Goal: Navigation & Orientation: Find specific page/section

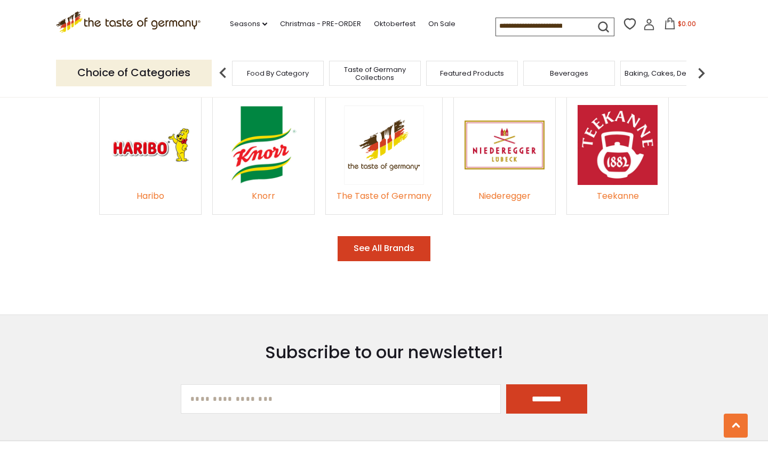
scroll to position [1609, 0]
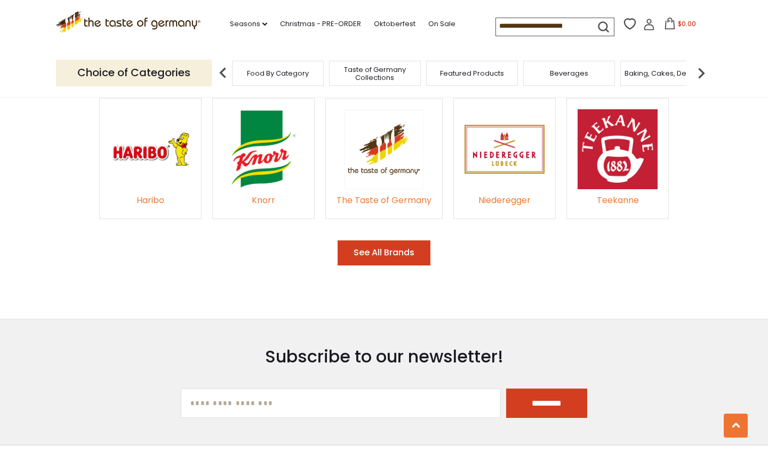
click at [372, 154] on img at bounding box center [384, 150] width 80 height 80
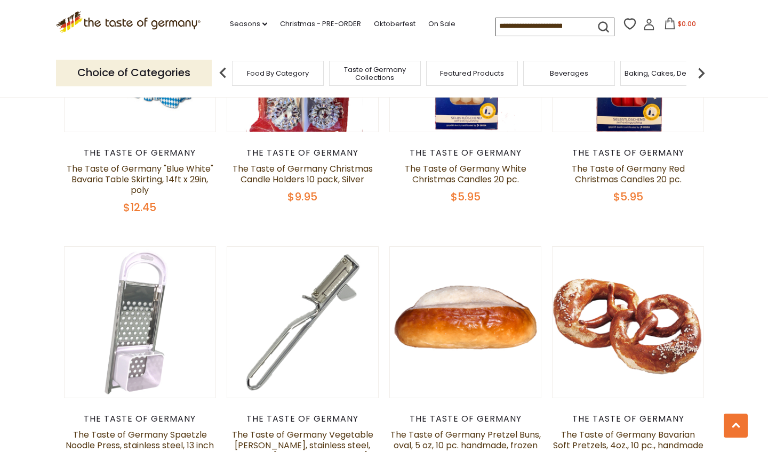
scroll to position [1537, 0]
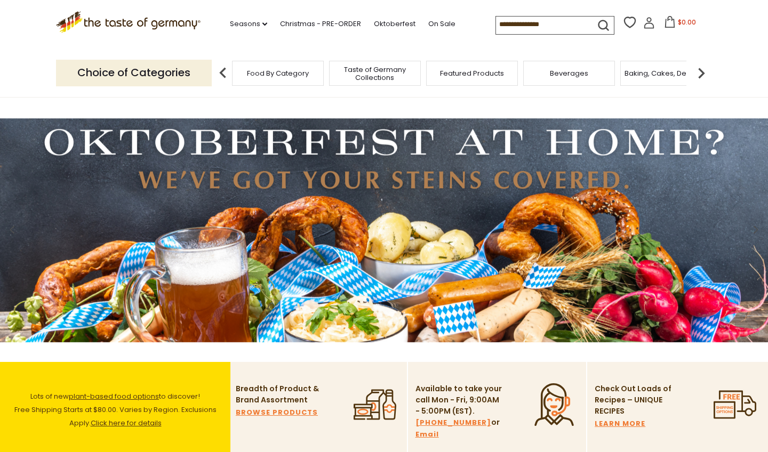
scroll to position [1532, 0]
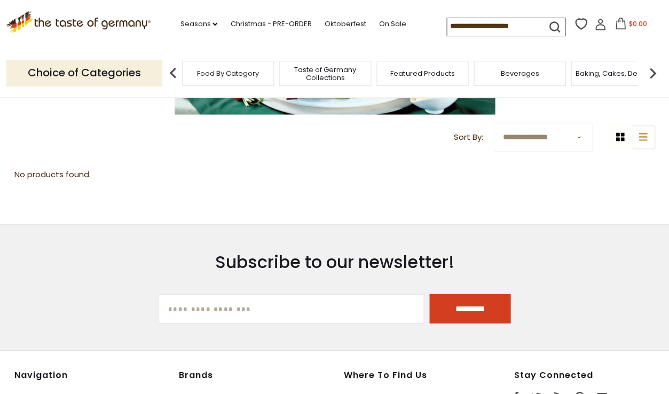
scroll to position [376, 0]
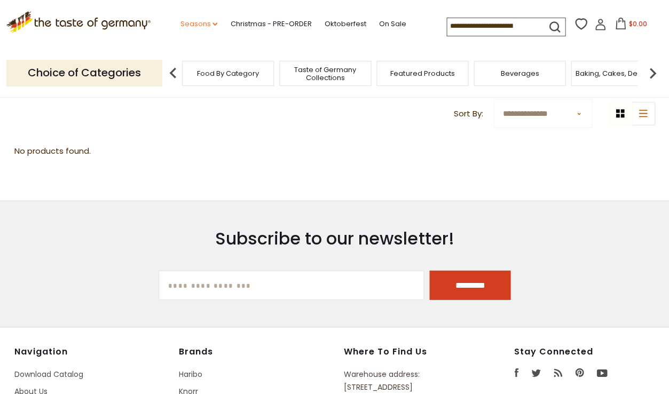
click at [212, 22] on icon "dropdown_arrow" at bounding box center [214, 24] width 5 height 4
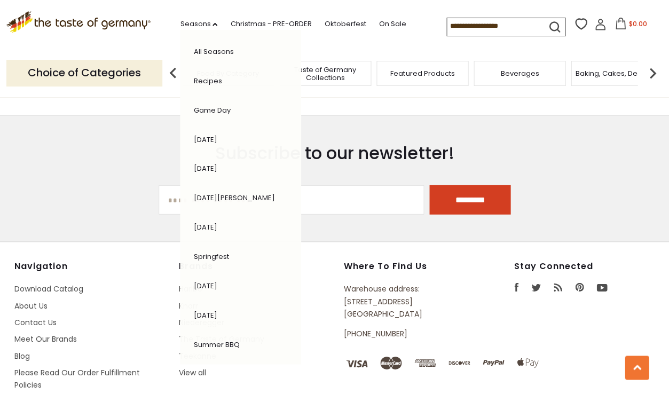
scroll to position [462, 0]
